Goal: Task Accomplishment & Management: Manage account settings

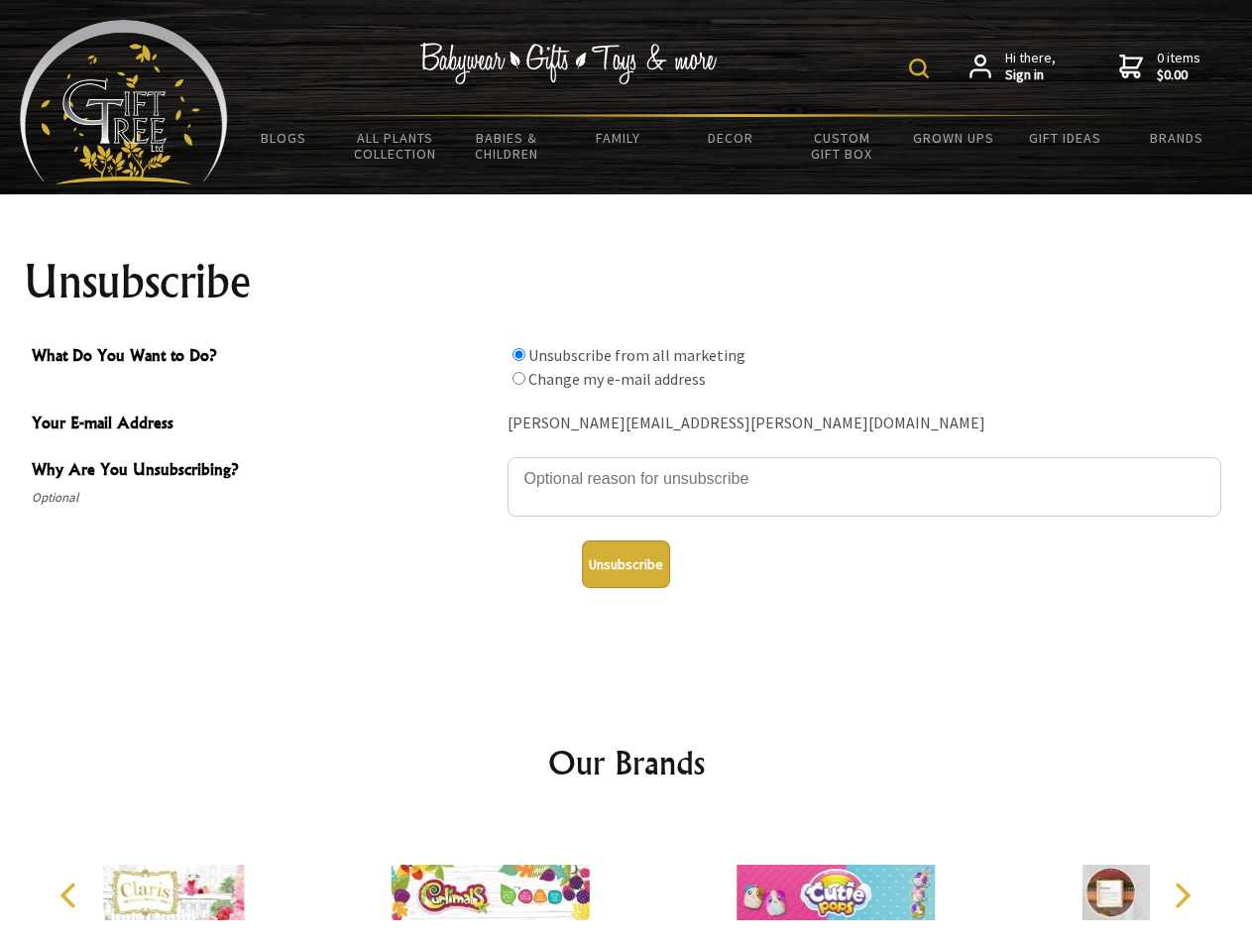
click at [922, 68] on img at bounding box center [919, 68] width 20 height 20
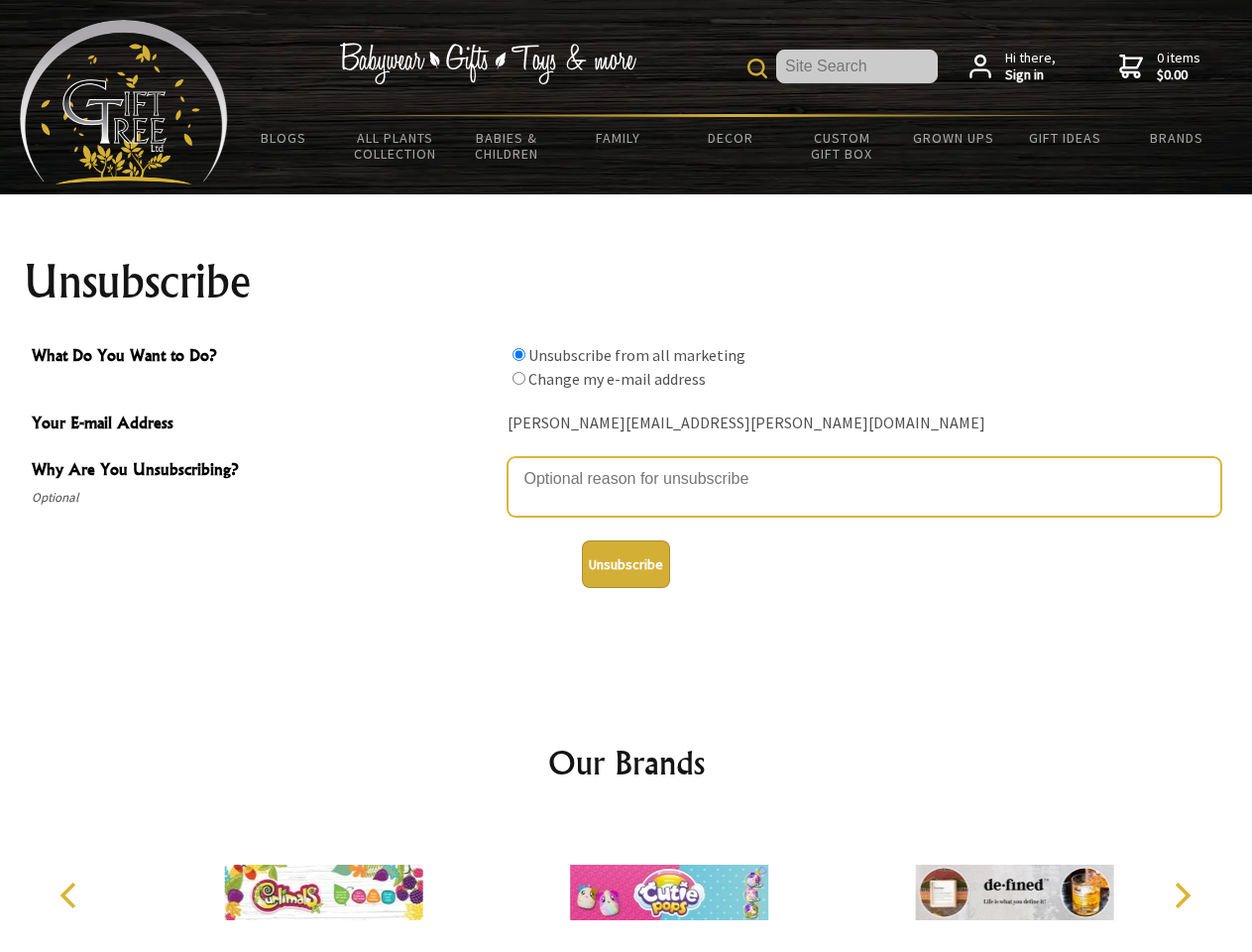
click at [626, 464] on textarea "Why Are You Unsubscribing?" at bounding box center [864, 486] width 714 height 60
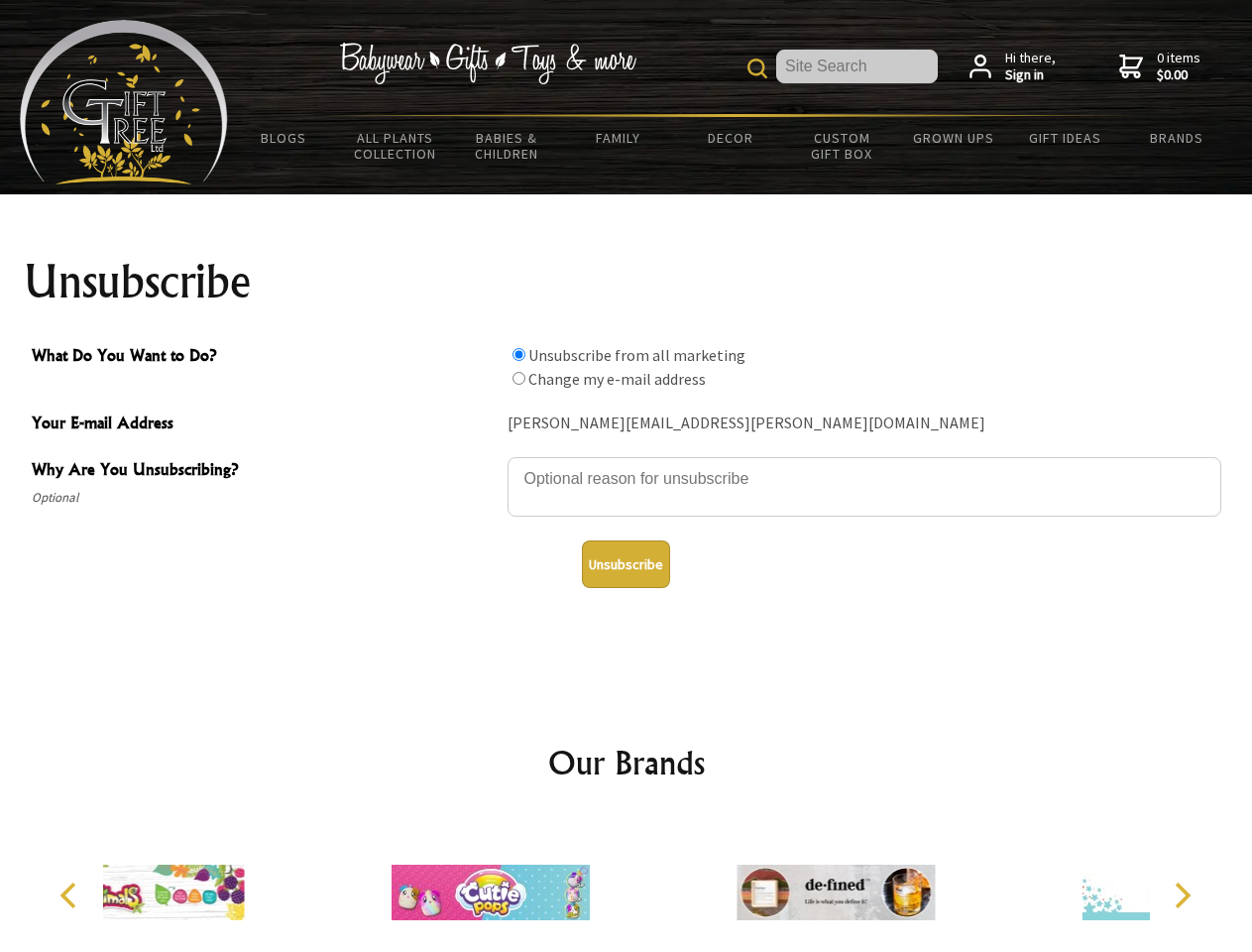
click at [518, 353] on input "What Do You Want to Do?" at bounding box center [518, 353] width 13 height 13
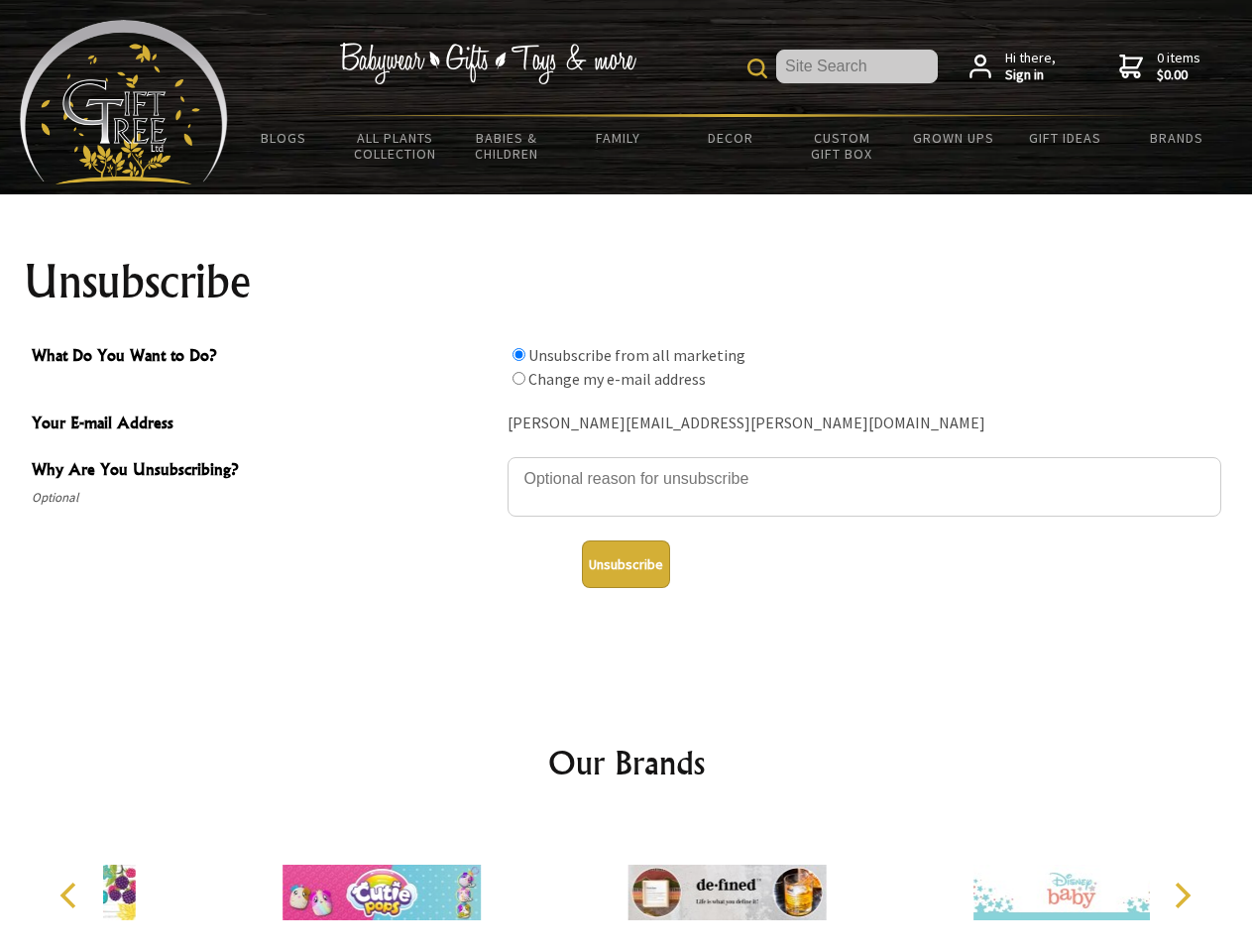
click at [518, 377] on input "What Do You Want to Do?" at bounding box center [518, 377] width 13 height 13
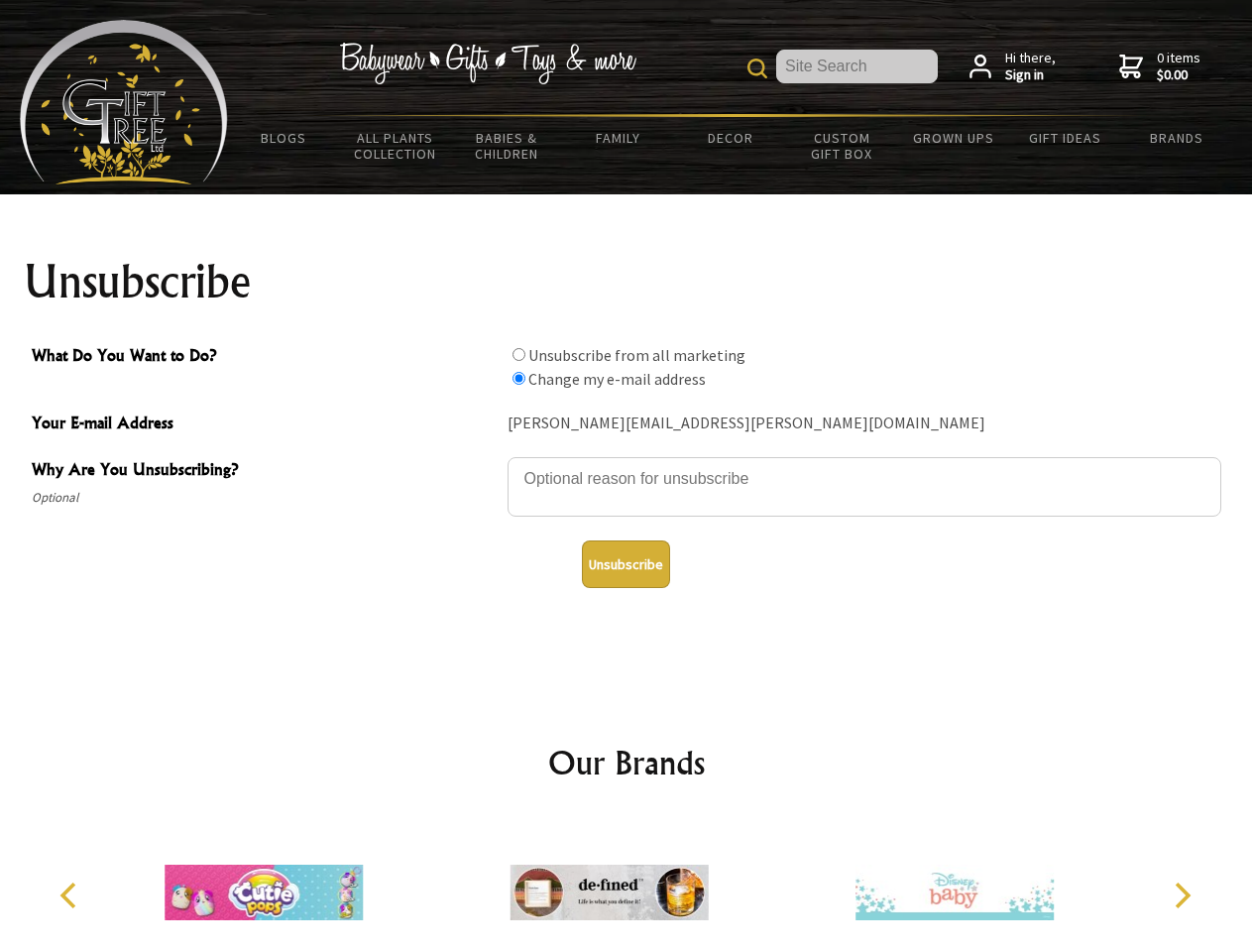
radio input "true"
click at [626, 564] on button "Unsubscribe" at bounding box center [626, 564] width 88 height 48
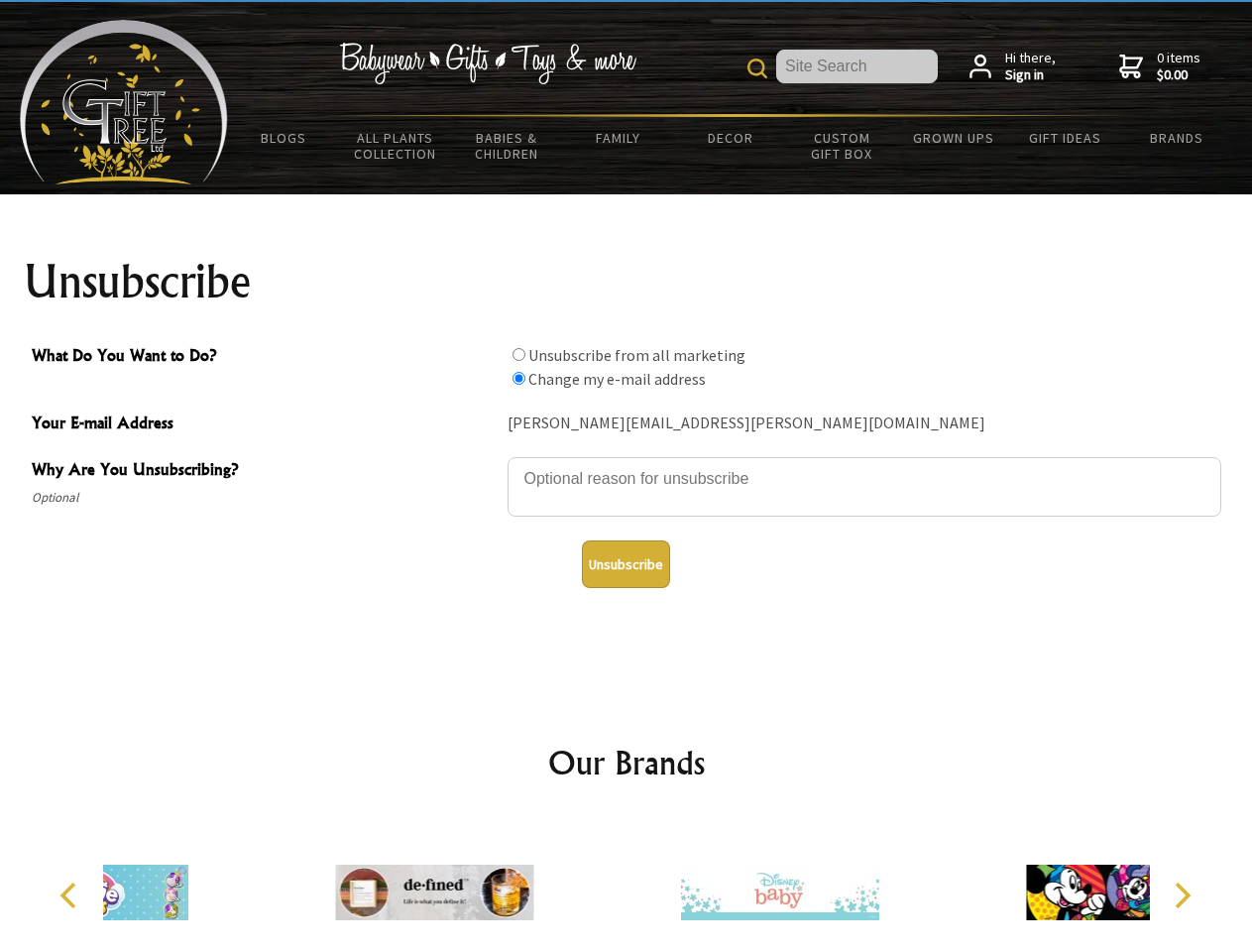
click at [626, 884] on div at bounding box center [778, 895] width 345 height 155
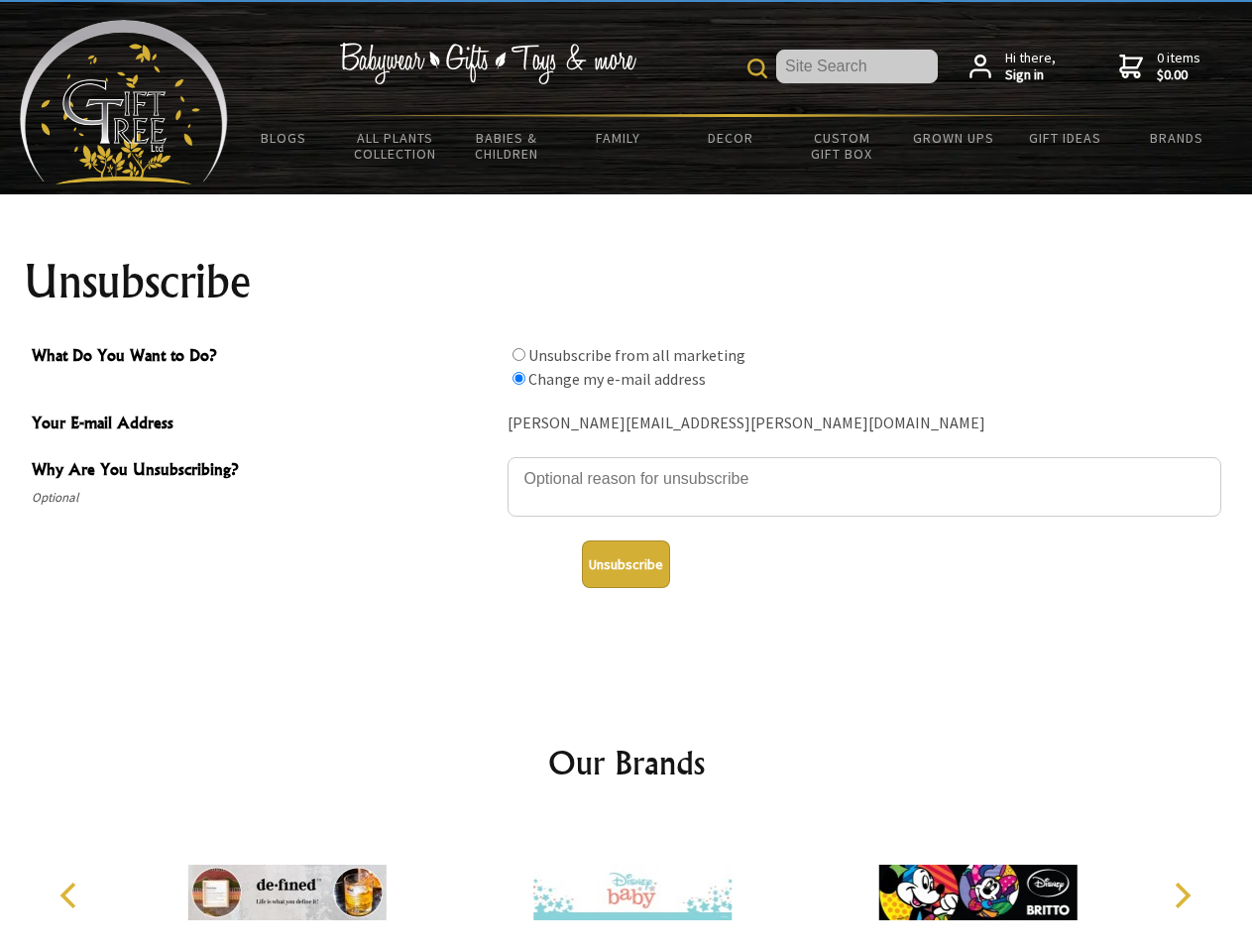
click at [71, 895] on icon "Previous" at bounding box center [70, 895] width 26 height 26
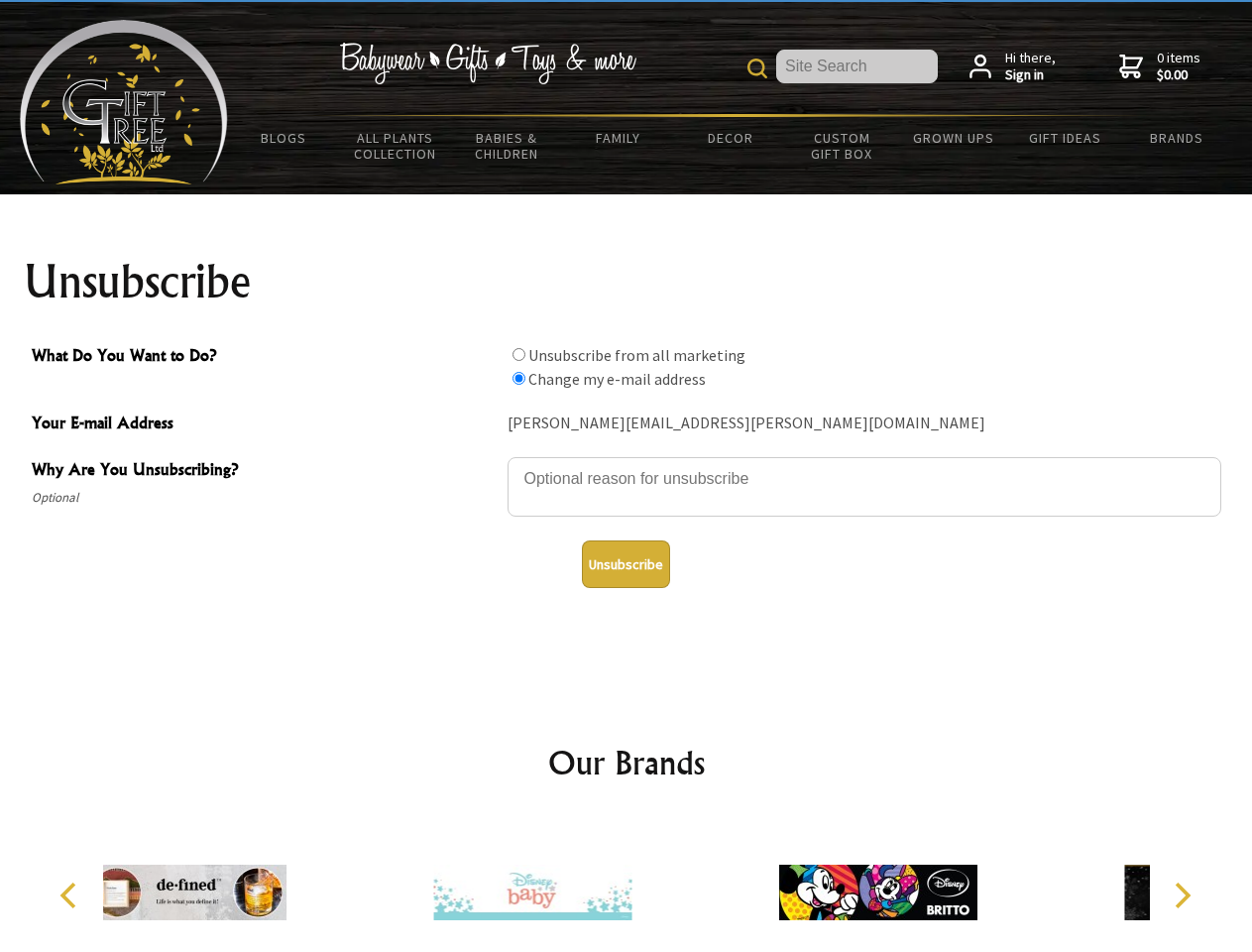
click at [1182, 895] on icon "Next" at bounding box center [1181, 895] width 26 height 26
